Goal: Information Seeking & Learning: Understand process/instructions

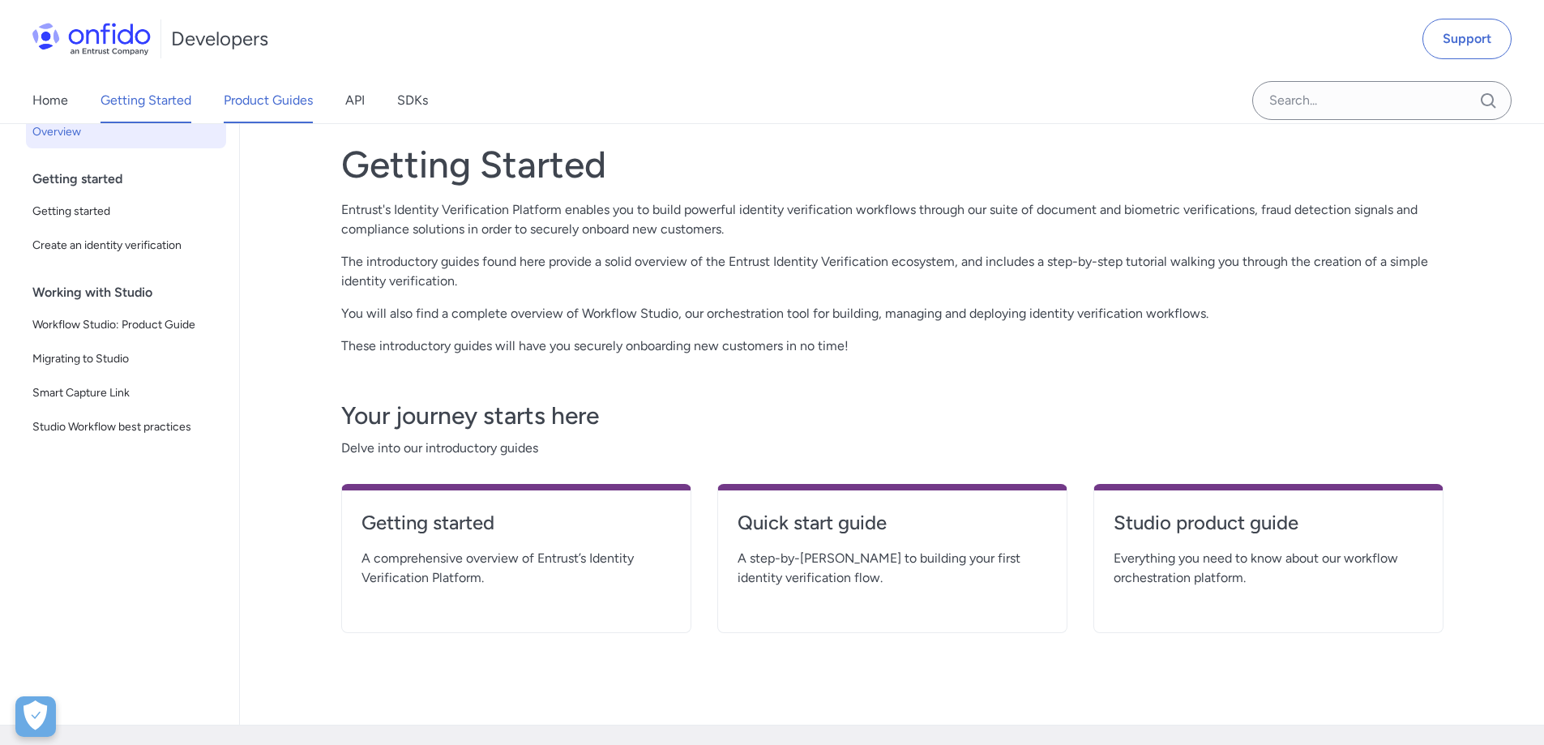
click at [260, 102] on link "Product Guides" at bounding box center [268, 100] width 89 height 45
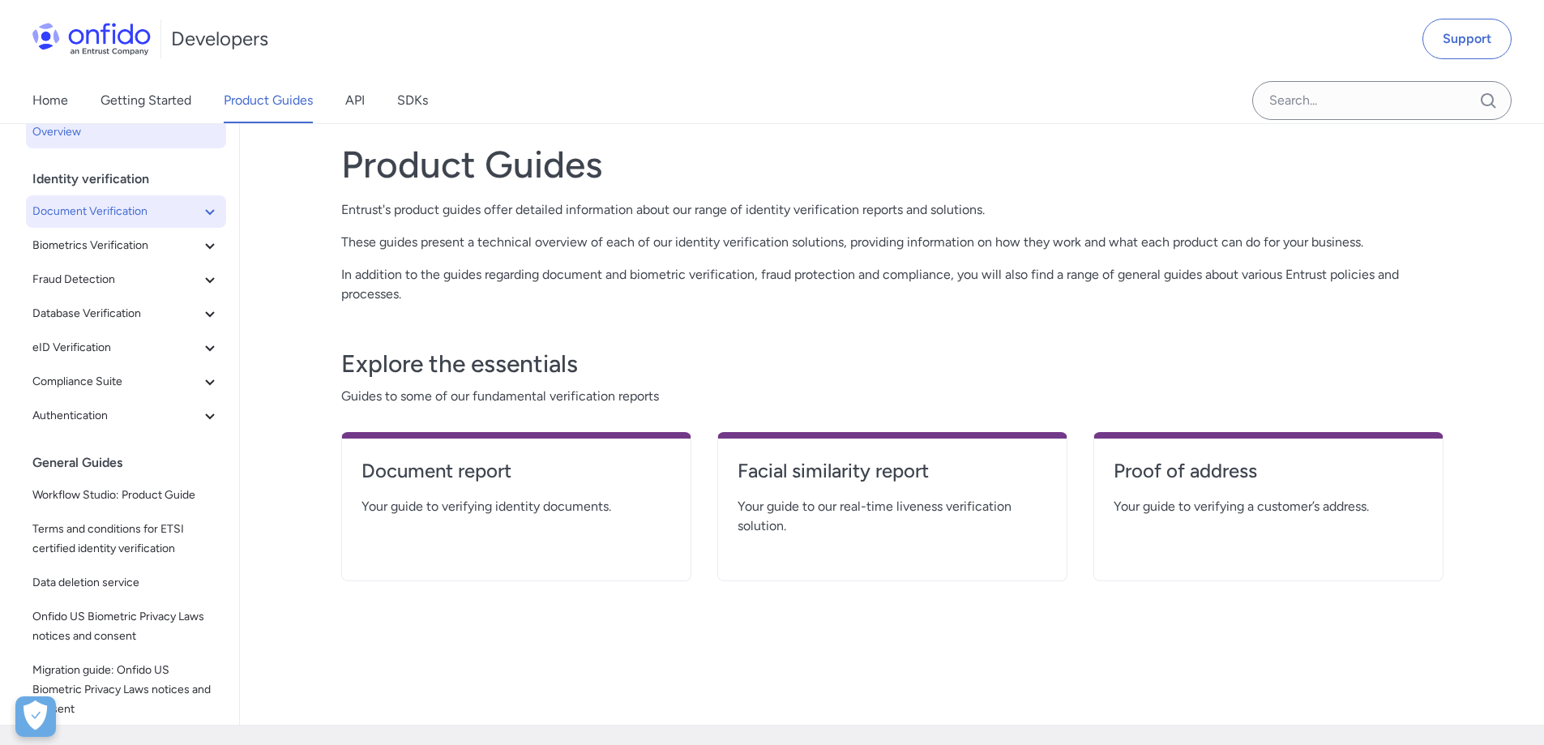
click at [153, 203] on span "Document Verification" at bounding box center [116, 211] width 168 height 19
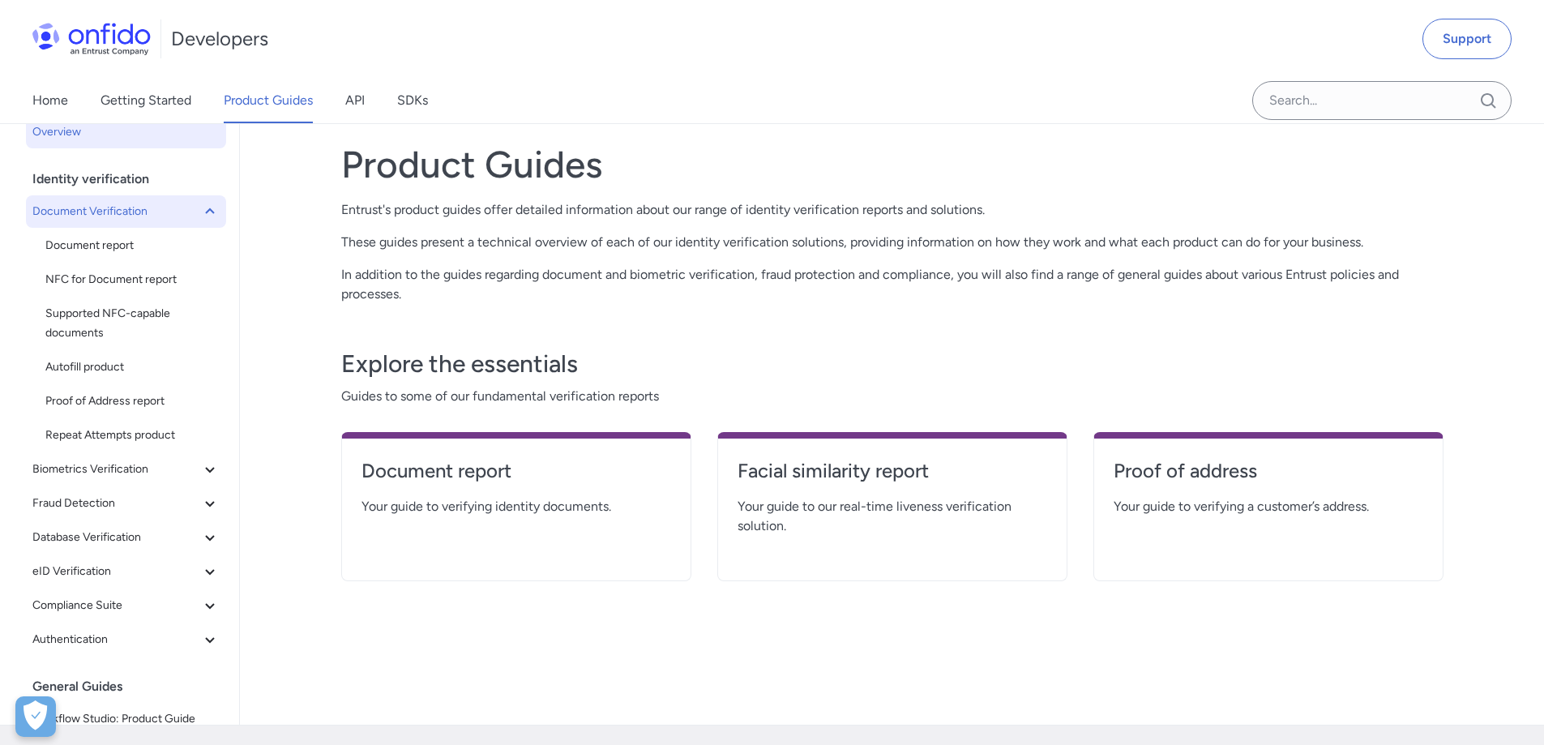
click at [153, 203] on span "Document Verification" at bounding box center [116, 211] width 168 height 19
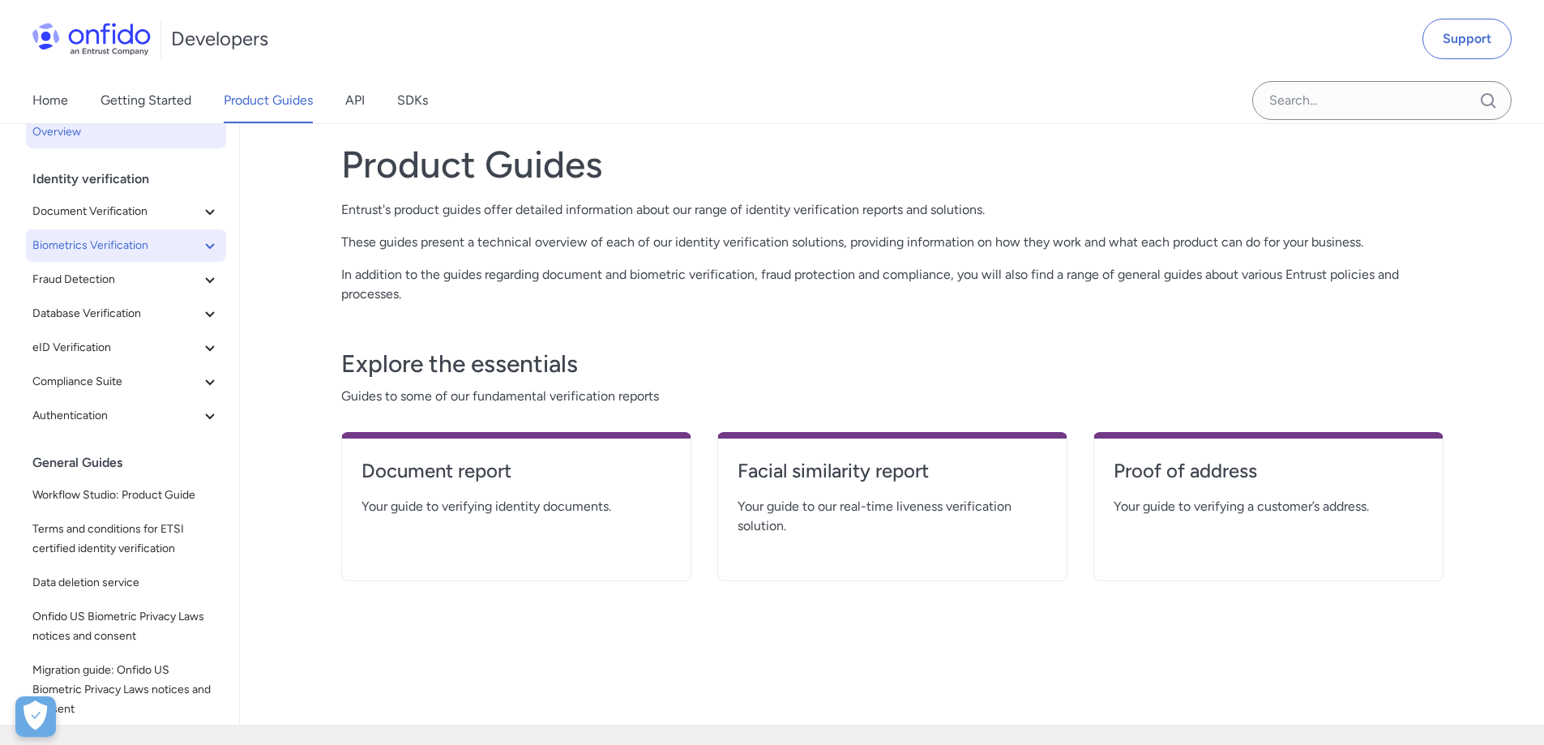
click at [157, 240] on span "Biometrics Verification" at bounding box center [116, 245] width 168 height 19
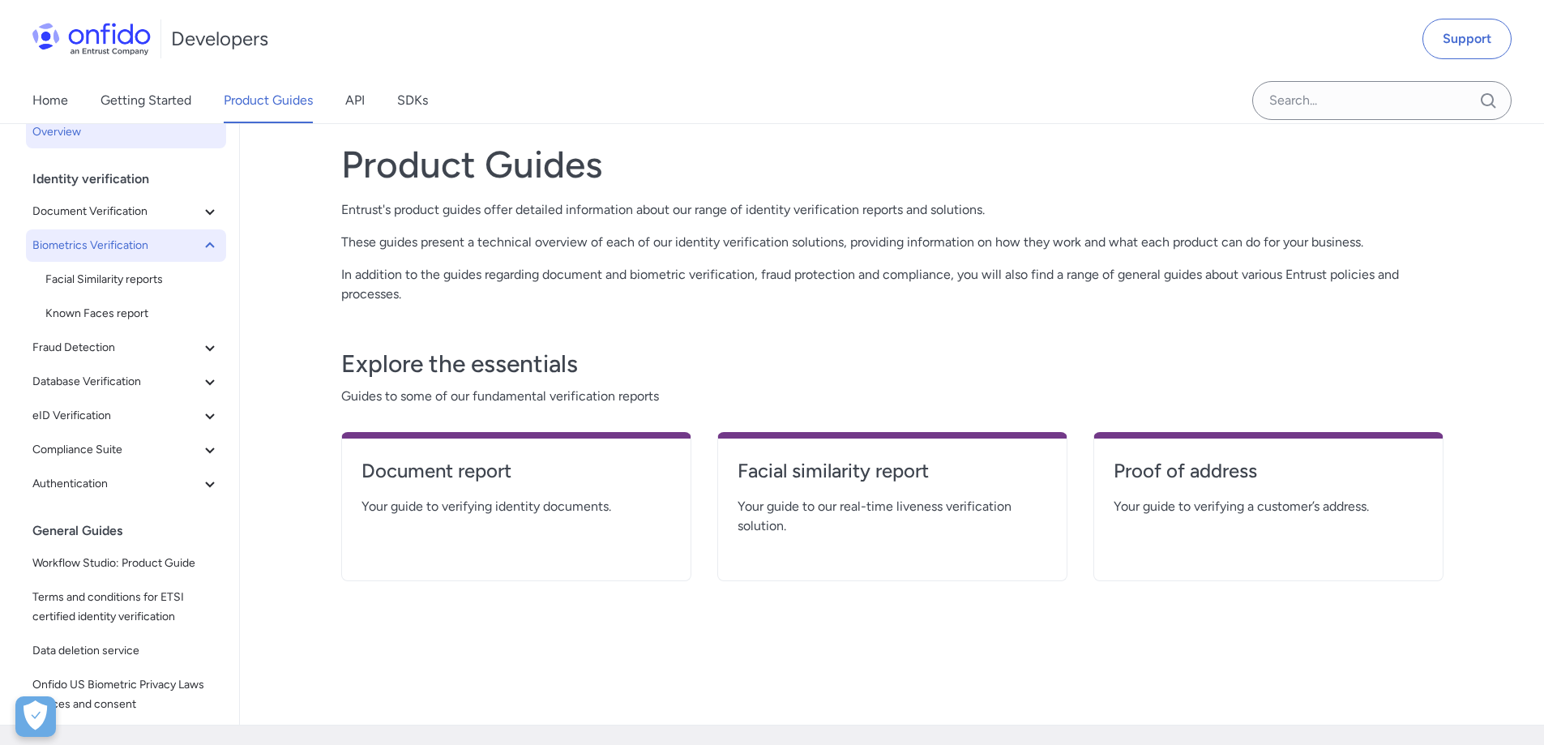
click at [157, 240] on span "Biometrics Verification" at bounding box center [116, 245] width 168 height 19
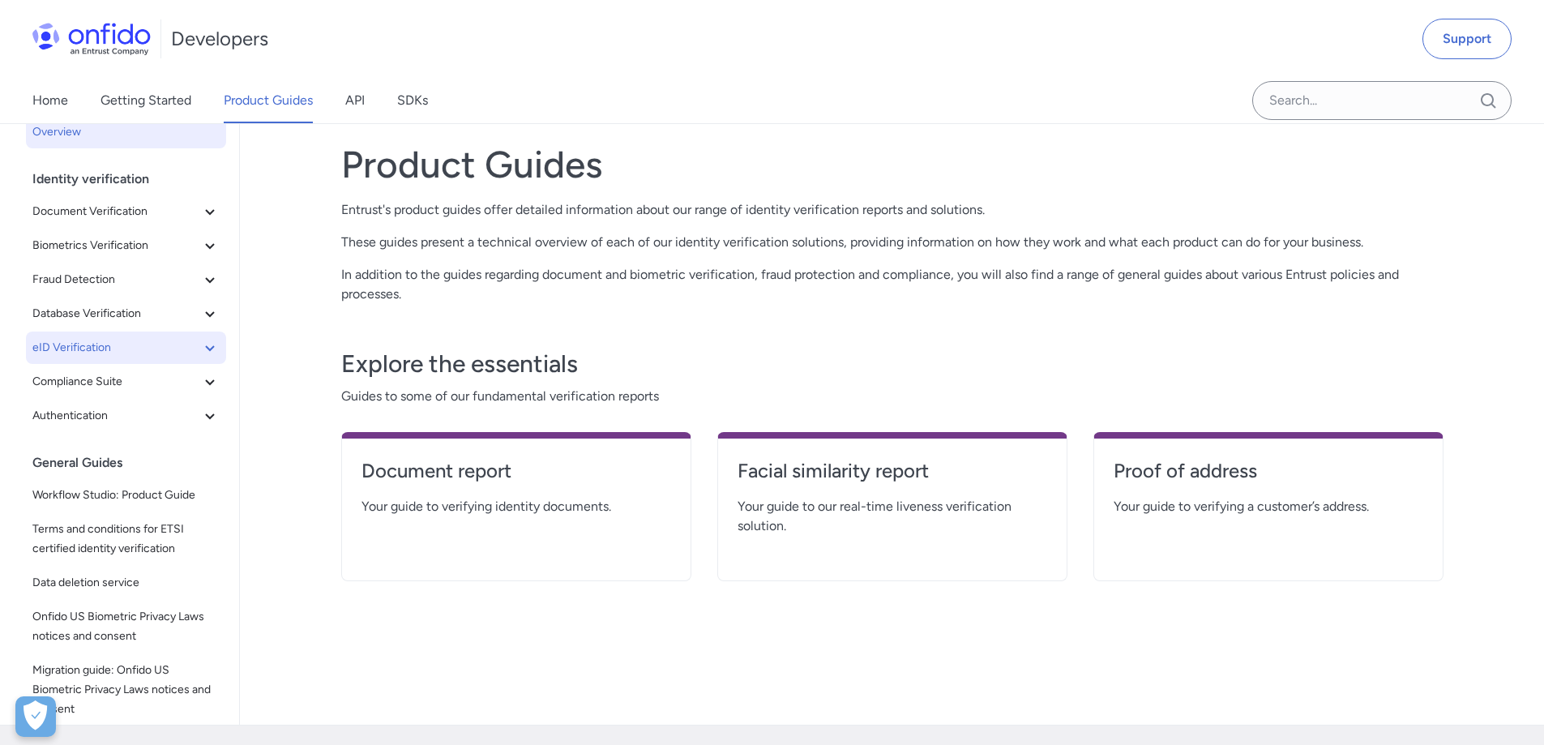
click at [131, 345] on span "eID Verification" at bounding box center [116, 347] width 168 height 19
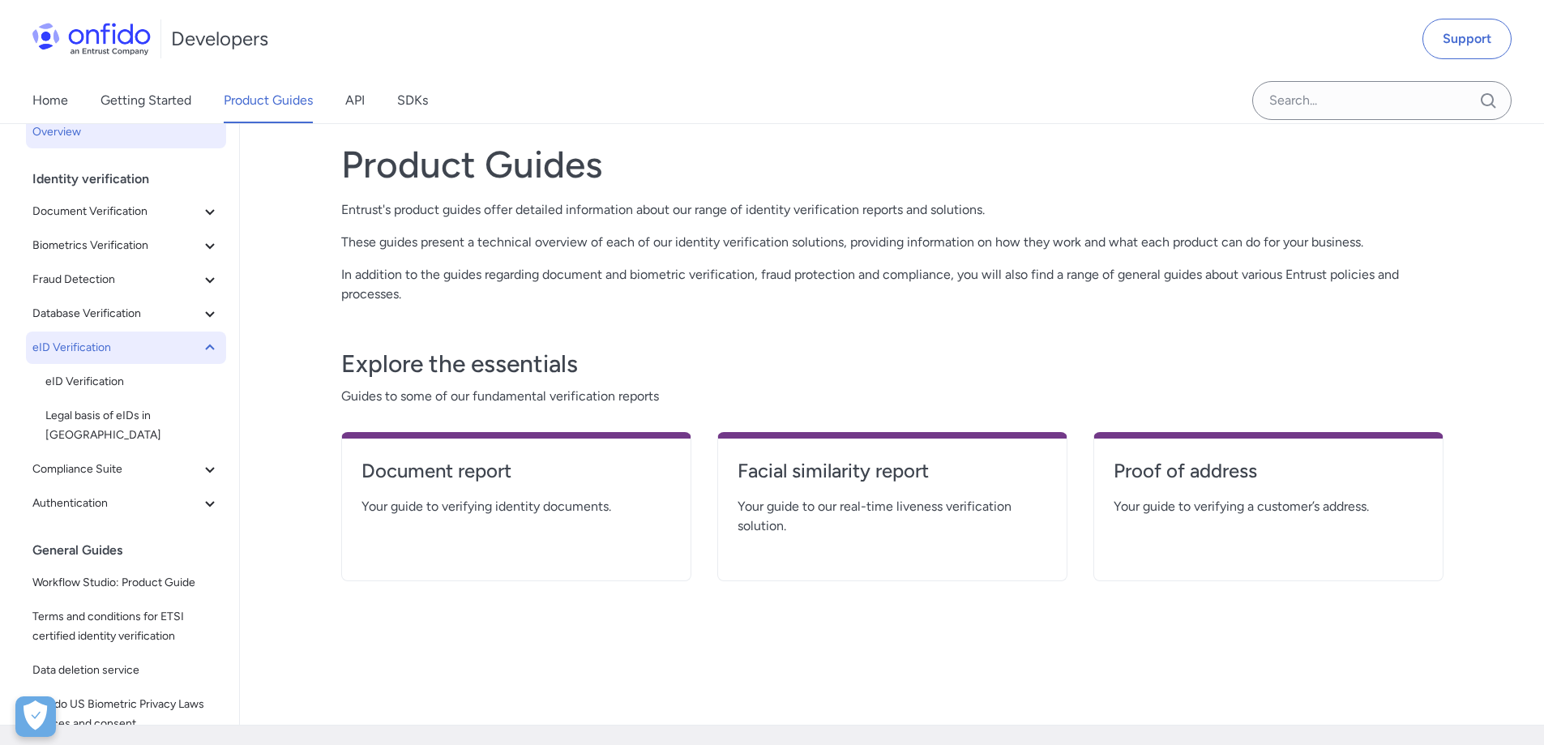
click at [131, 345] on span "eID Verification" at bounding box center [116, 347] width 168 height 19
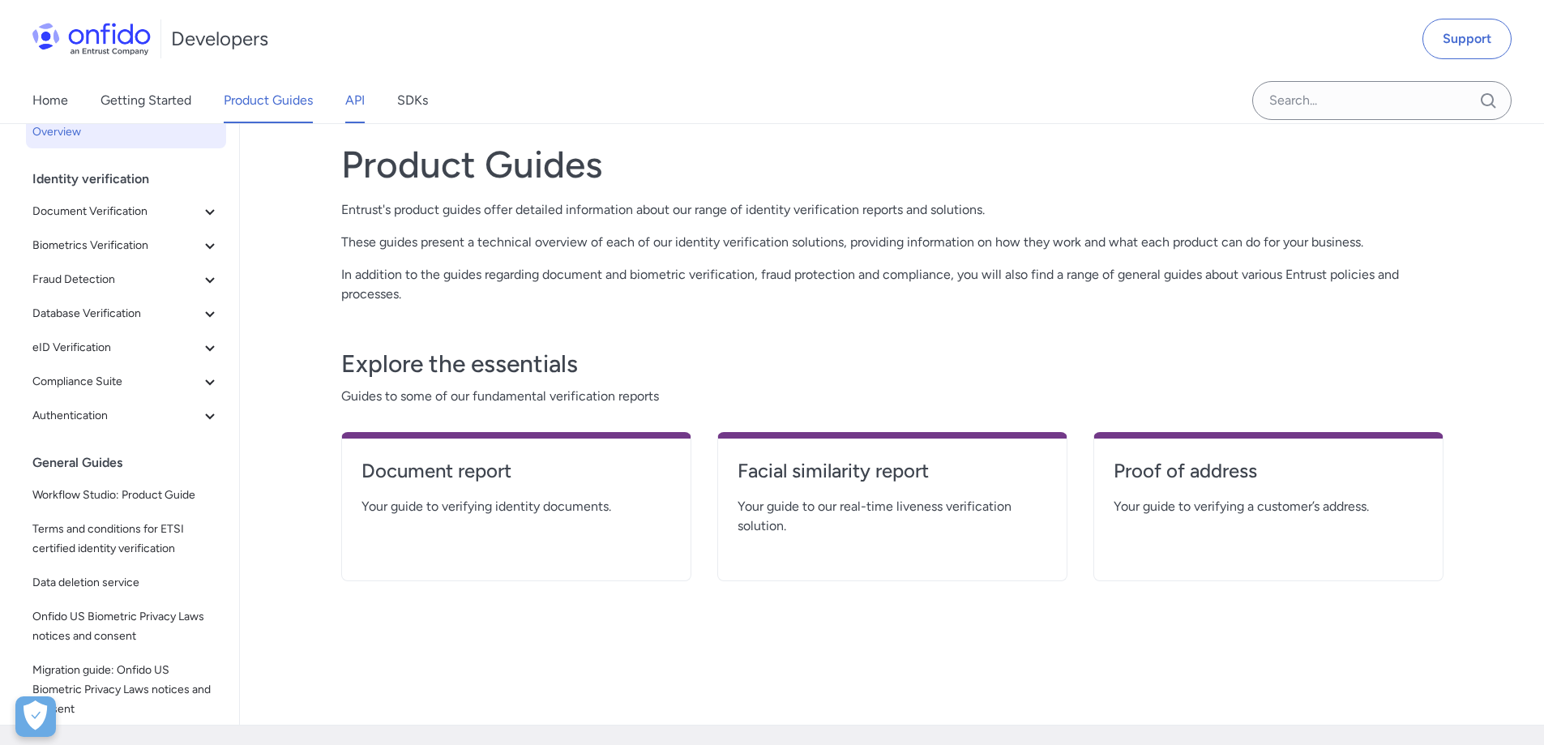
click at [357, 106] on link "API" at bounding box center [354, 100] width 19 height 45
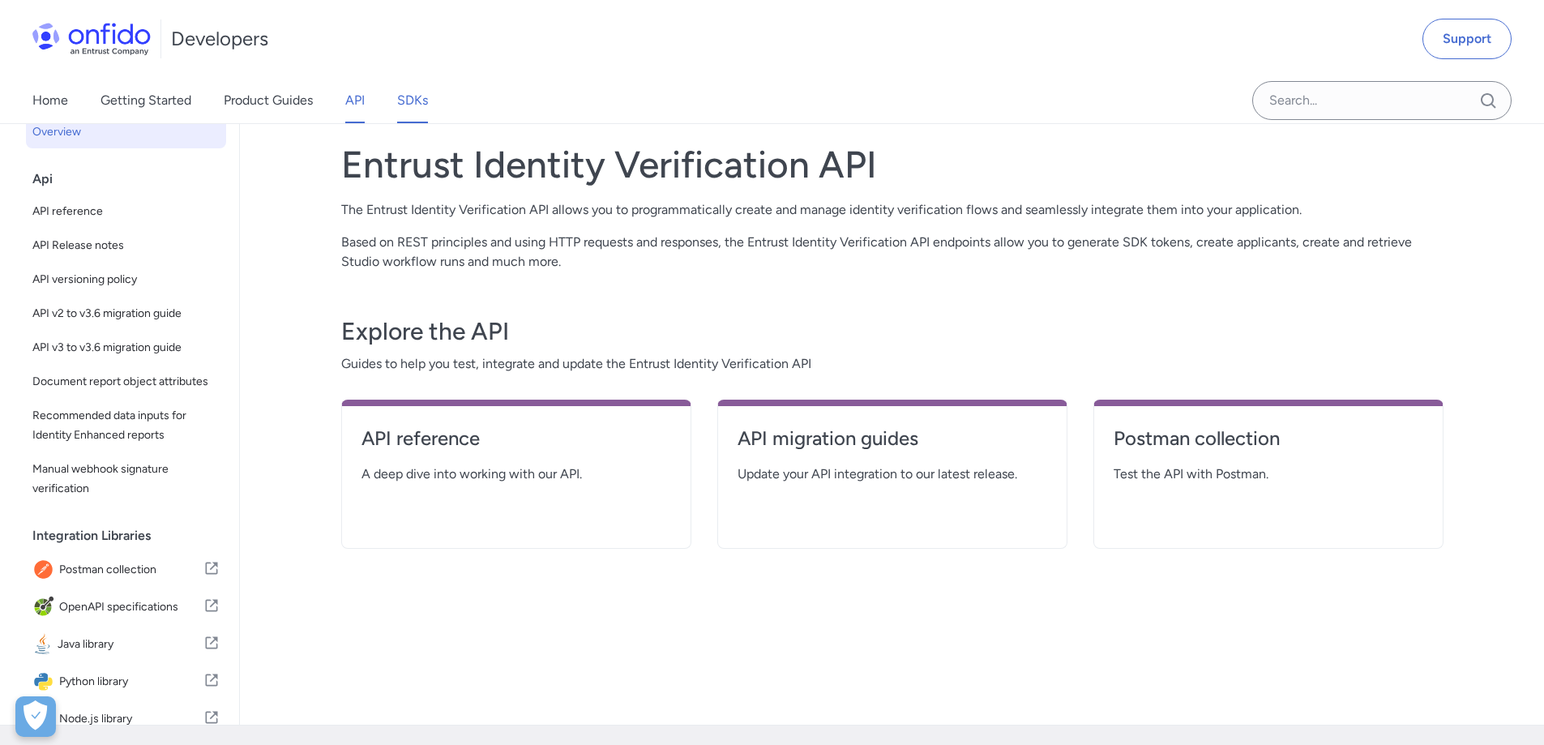
click at [403, 102] on link "SDKs" at bounding box center [412, 100] width 31 height 45
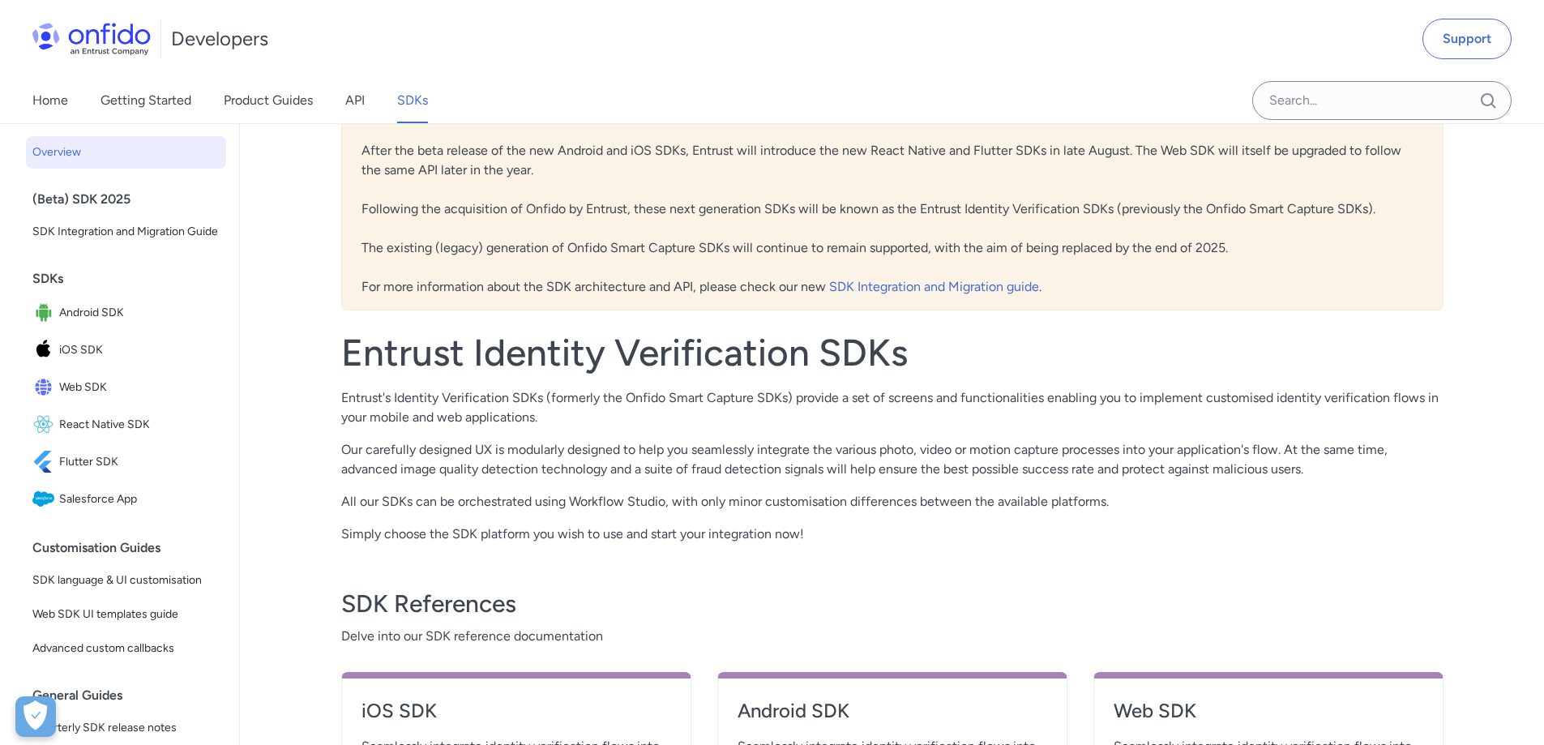
scroll to position [81, 0]
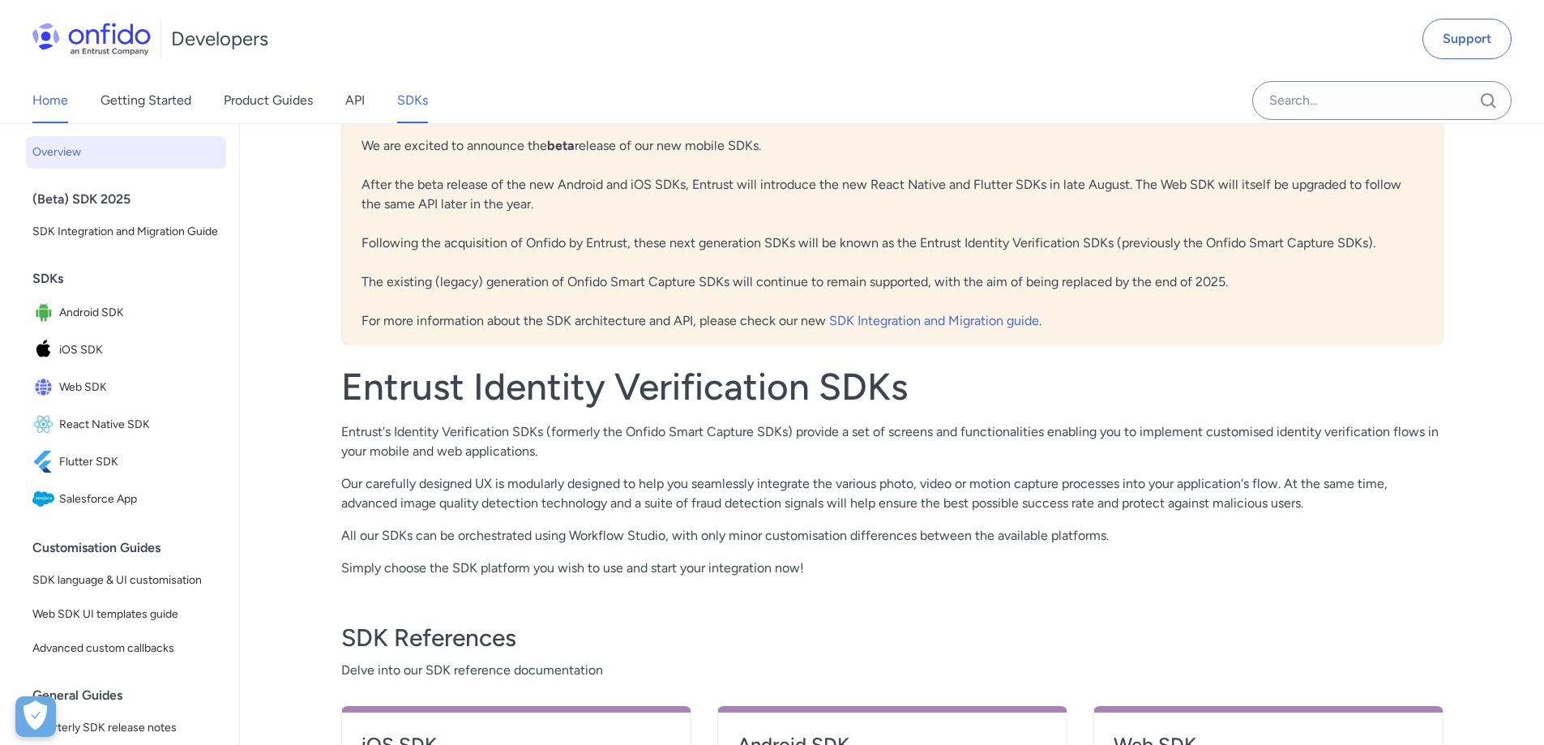
click at [57, 96] on link "Home" at bounding box center [50, 100] width 36 height 45
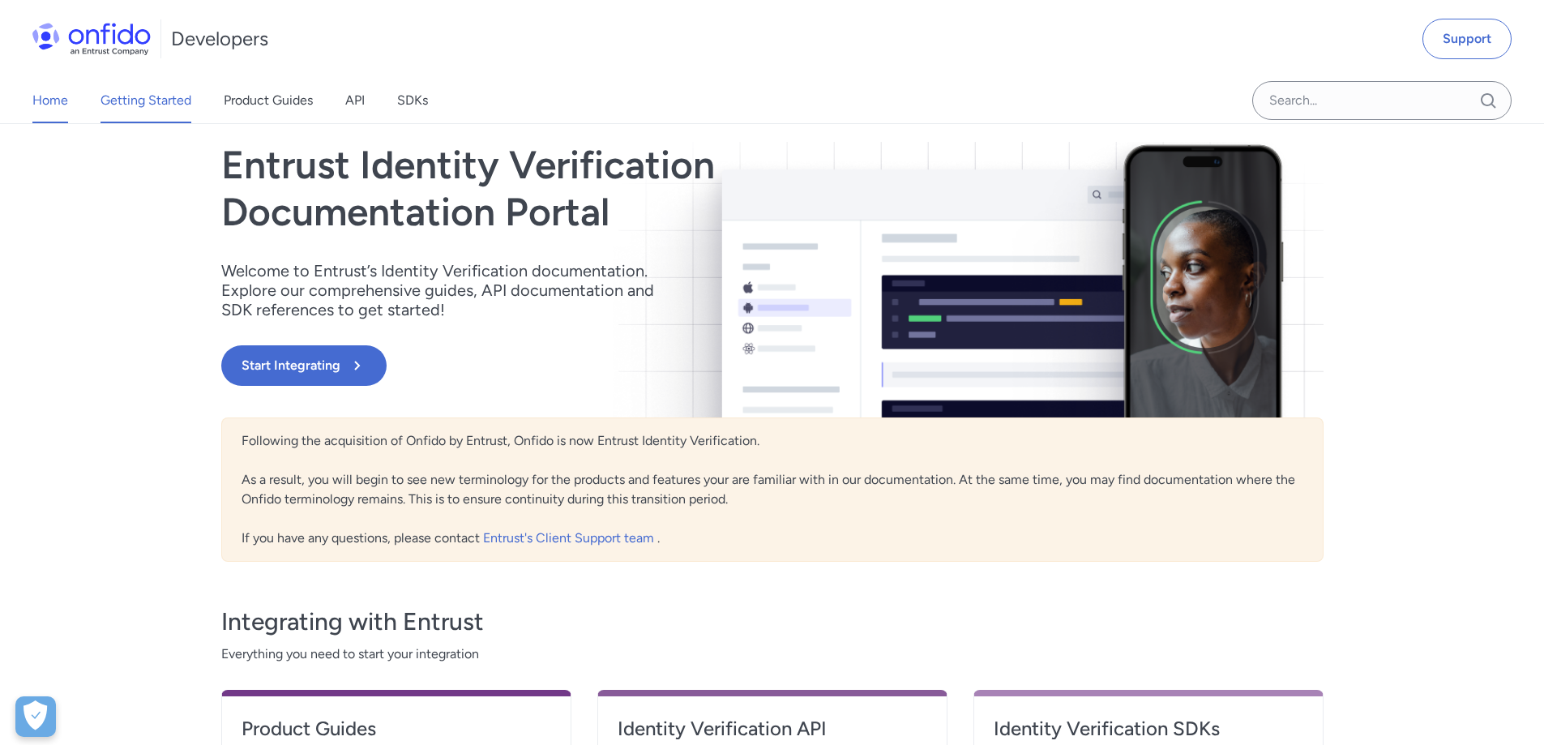
click at [146, 95] on link "Getting Started" at bounding box center [145, 100] width 91 height 45
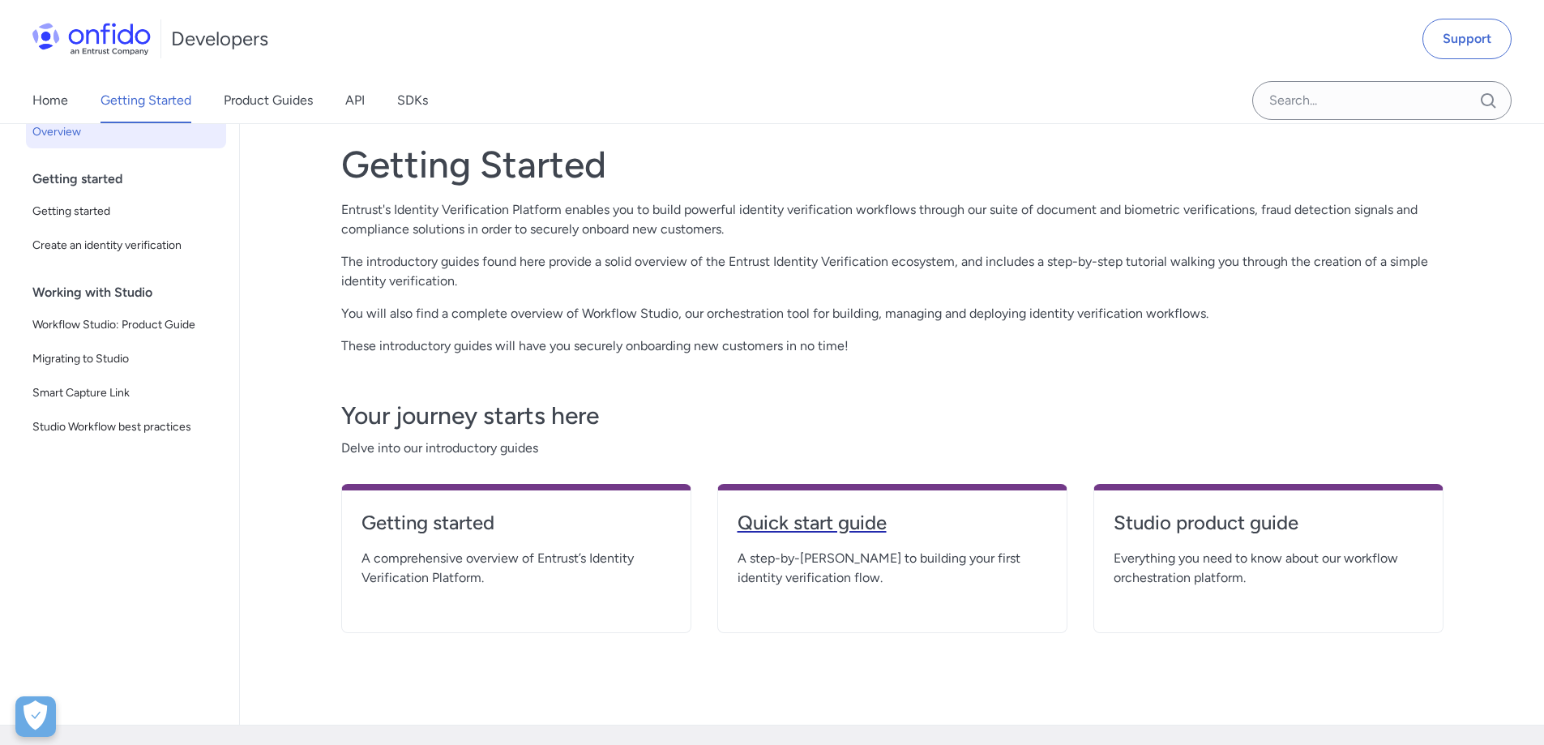
click at [771, 524] on h4 "Quick start guide" at bounding box center [892, 523] width 310 height 26
